Goal: Information Seeking & Learning: Learn about a topic

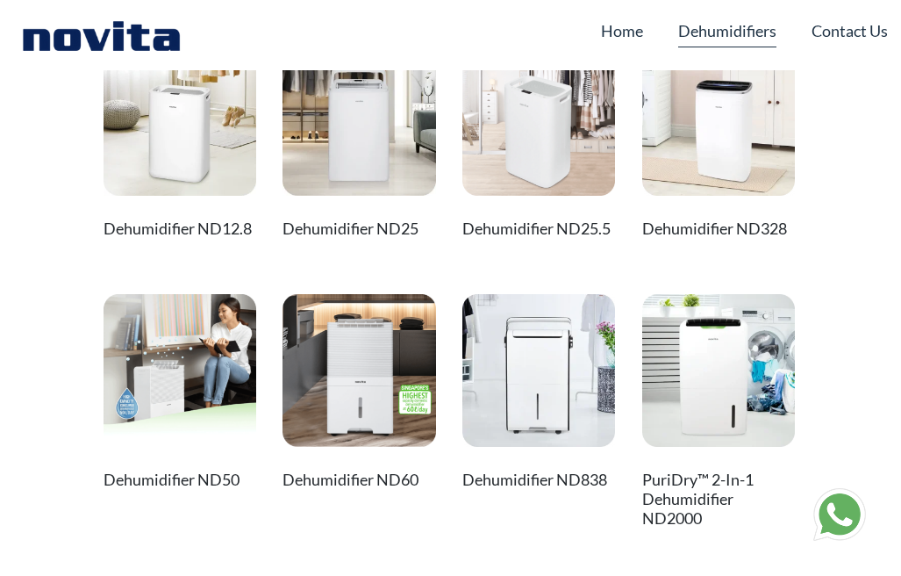
scroll to position [93, 0]
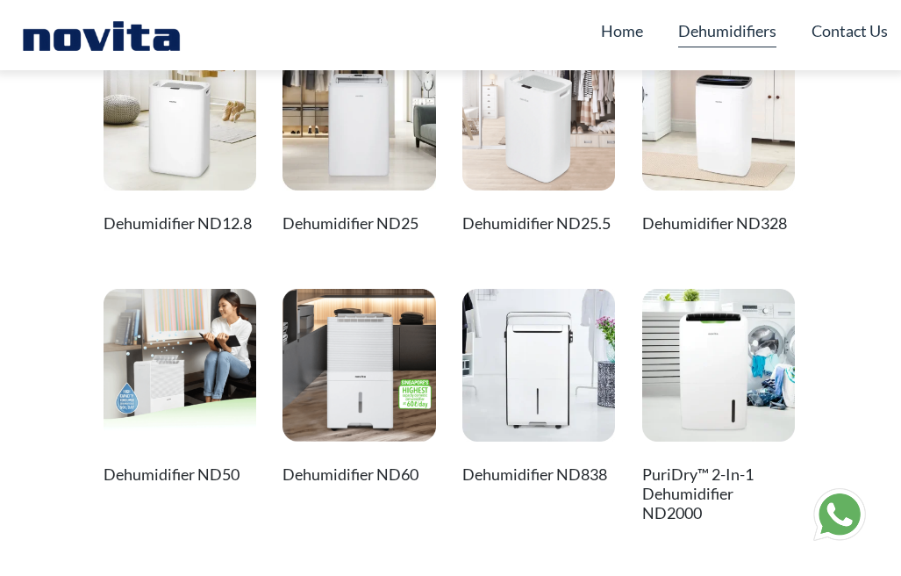
click at [359, 341] on img at bounding box center [360, 366] width 154 height 154
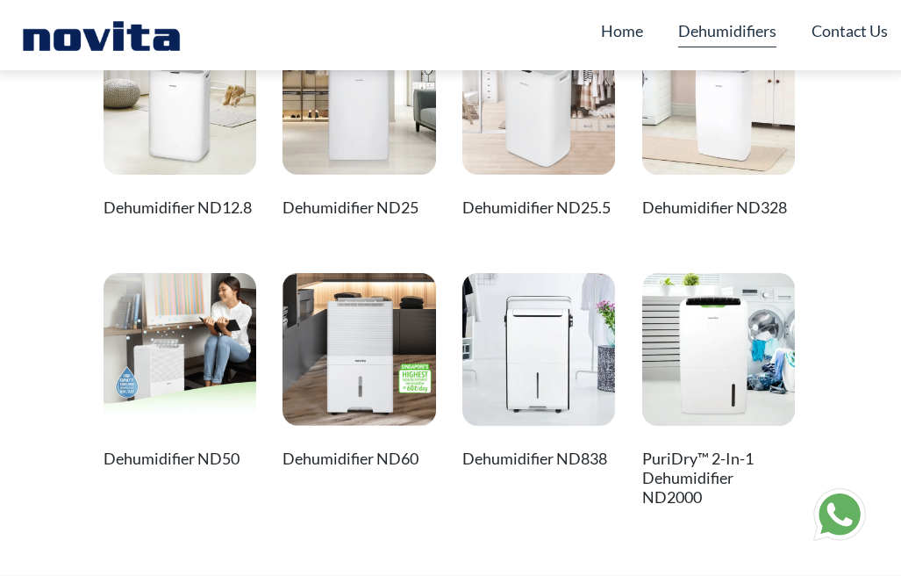
scroll to position [114, 0]
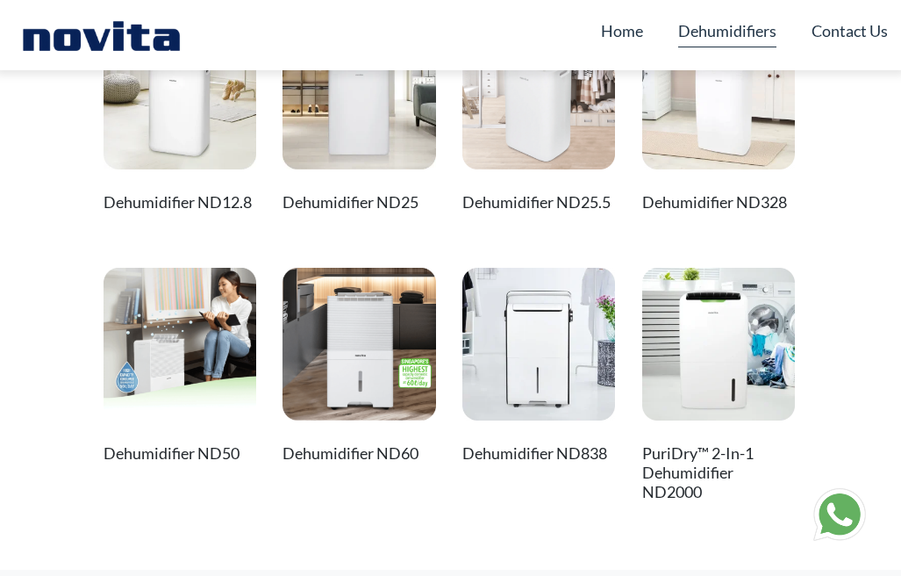
click at [564, 304] on img at bounding box center [540, 345] width 154 height 154
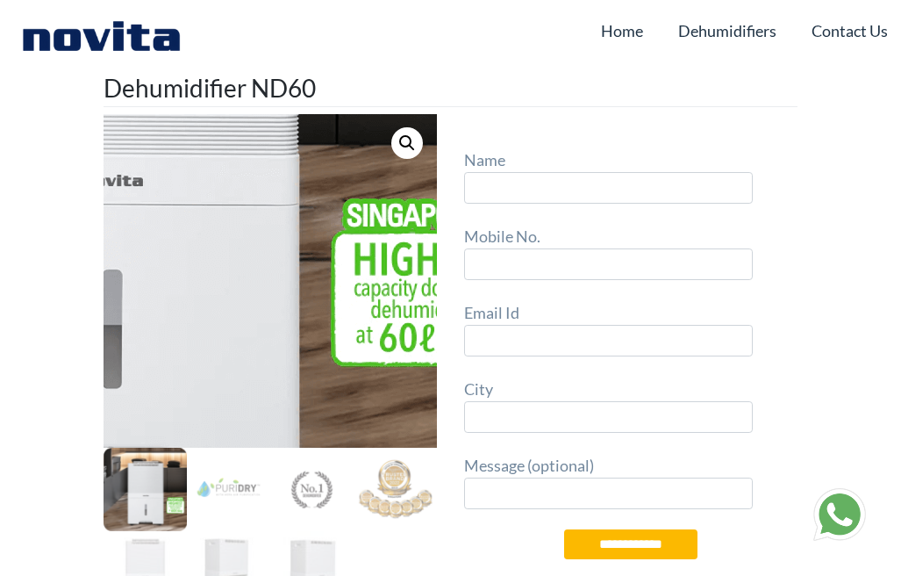
type input "*"
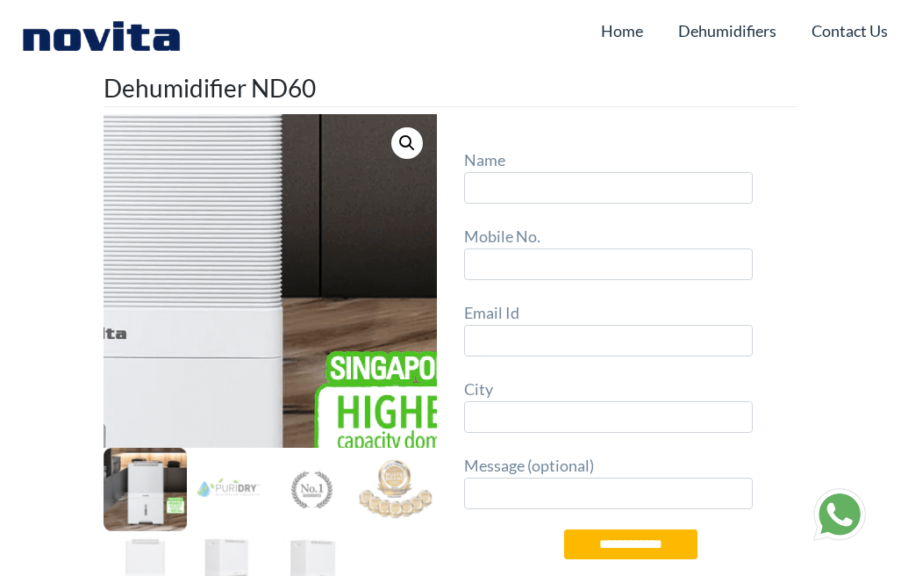
type input "*"
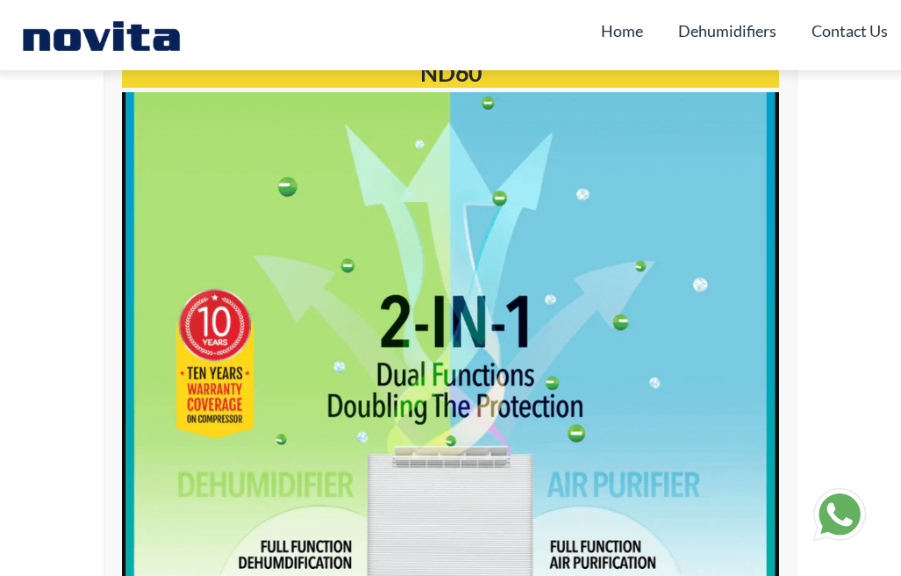
scroll to position [1195, 0]
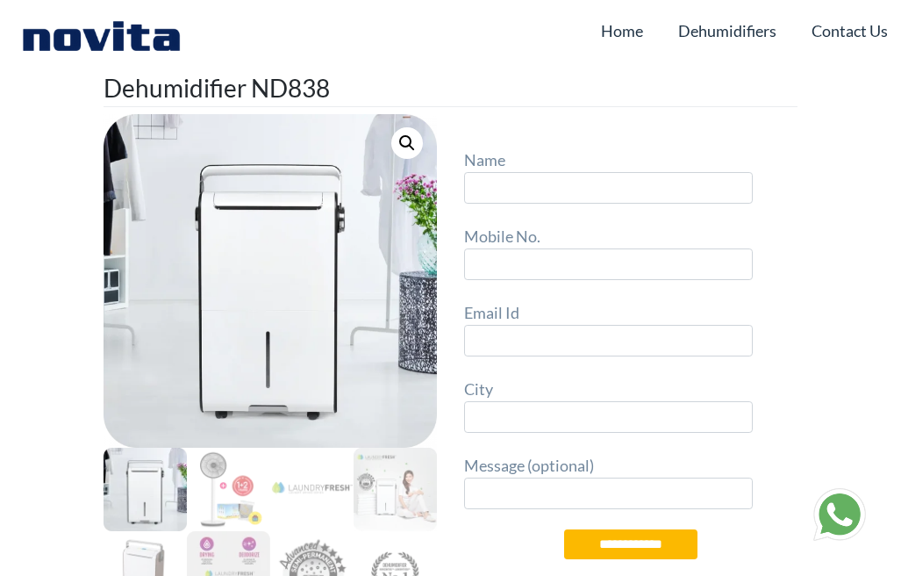
type input "*"
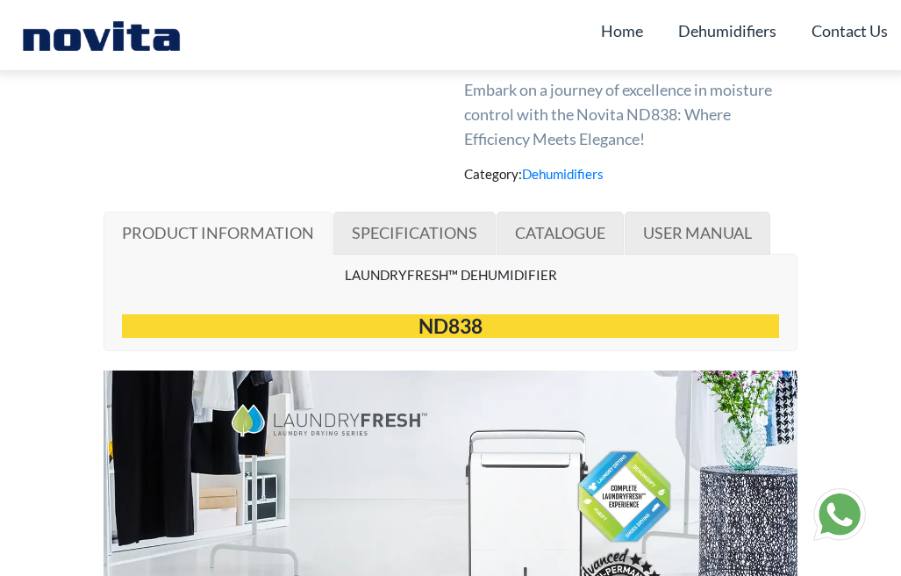
scroll to position [923, 0]
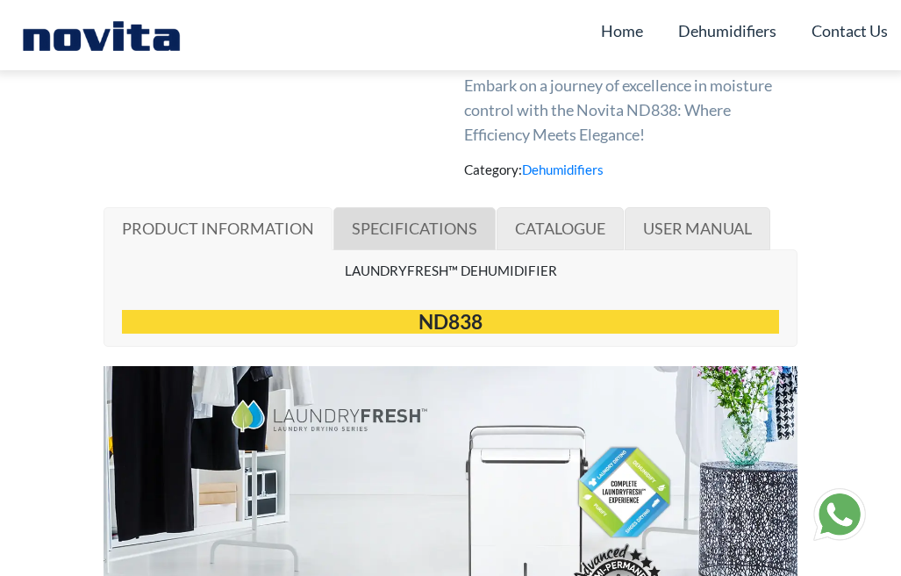
click at [443, 219] on span "SPECIFICATIONS" at bounding box center [415, 228] width 126 height 19
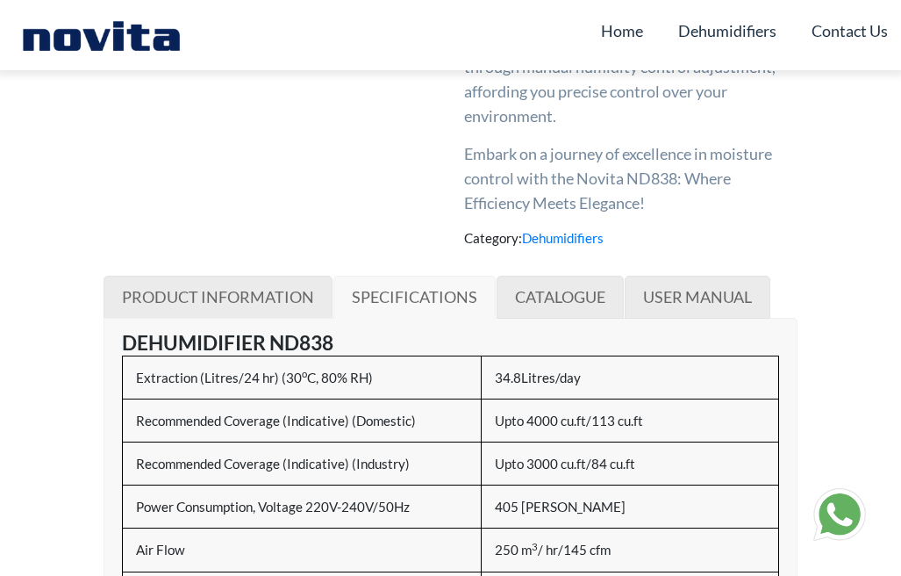
scroll to position [845, 0]
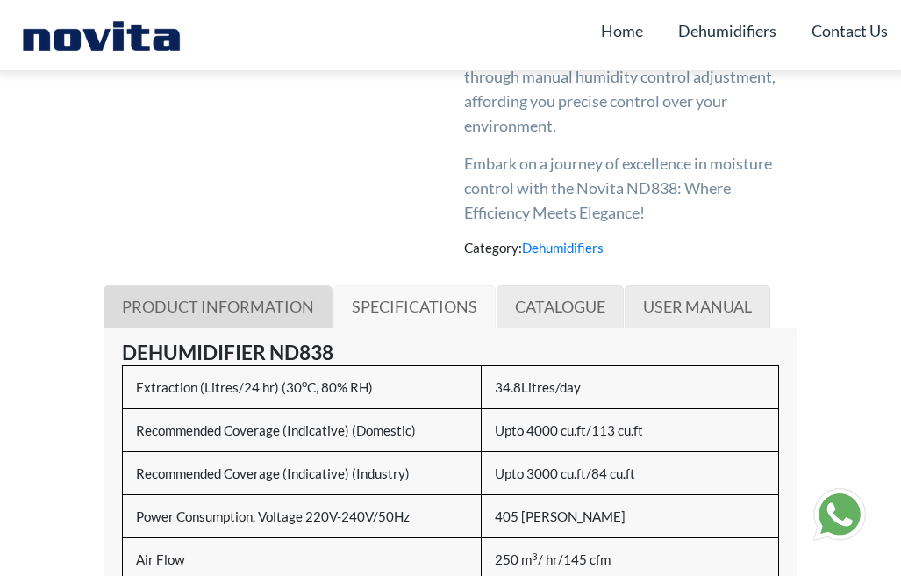
click at [284, 297] on span "PRODUCT INFORMATION" at bounding box center [218, 306] width 192 height 19
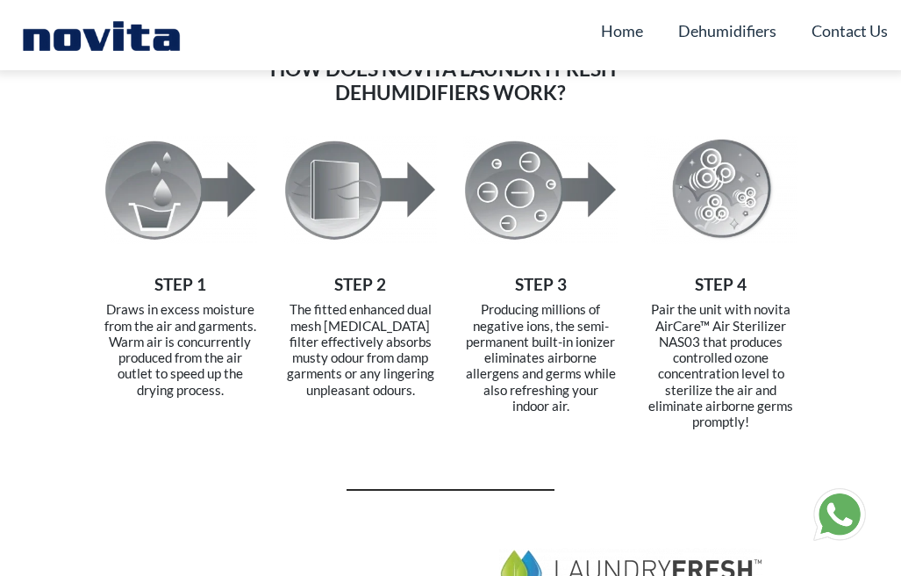
scroll to position [3493, 0]
